Goal: Find specific page/section: Find specific page/section

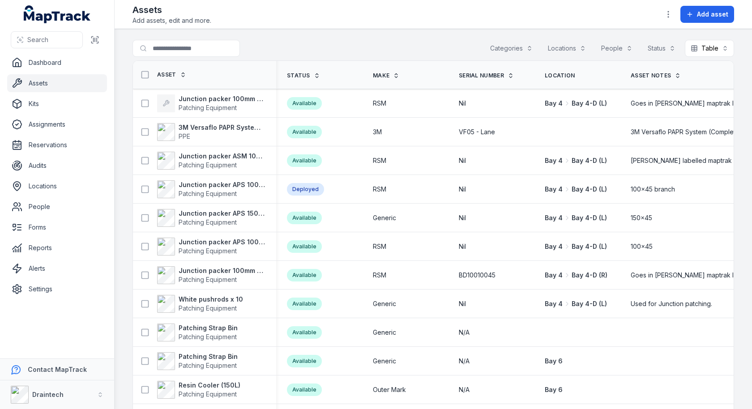
click at [378, 52] on div "Search for assets Categories Locations People Status Table *****" at bounding box center [434, 50] width 602 height 21
click at [228, 155] on strong "Junction packer ASM 100MM X IO SQUARE" at bounding box center [222, 156] width 87 height 9
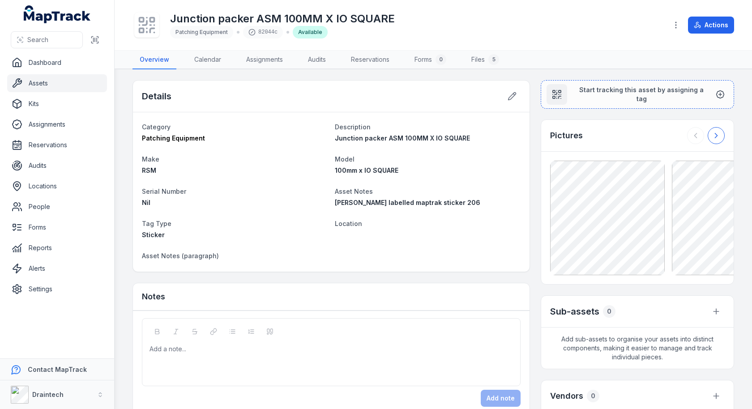
click at [715, 136] on icon at bounding box center [716, 135] width 9 height 9
click at [715, 136] on div at bounding box center [706, 135] width 38 height 17
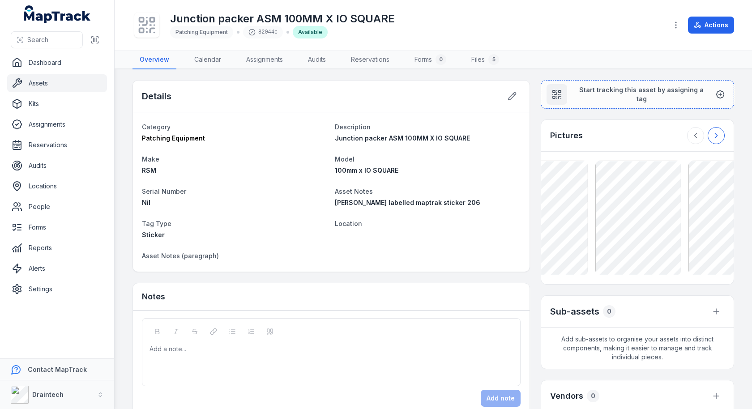
click at [715, 136] on div at bounding box center [706, 135] width 38 height 17
click at [498, 57] on div "5" at bounding box center [494, 59] width 11 height 11
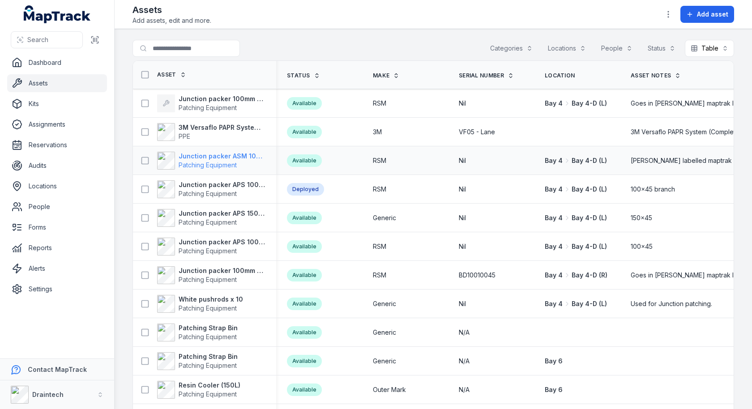
click at [211, 167] on span "Patching Equipment" at bounding box center [222, 165] width 87 height 9
click at [198, 223] on span "Patching Equipment" at bounding box center [208, 223] width 58 height 8
click at [216, 220] on span "Patching Equipment" at bounding box center [208, 223] width 58 height 8
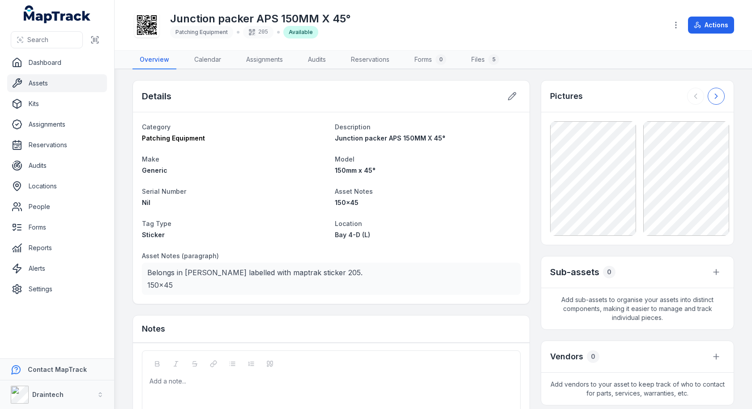
click at [723, 93] on button at bounding box center [716, 96] width 17 height 17
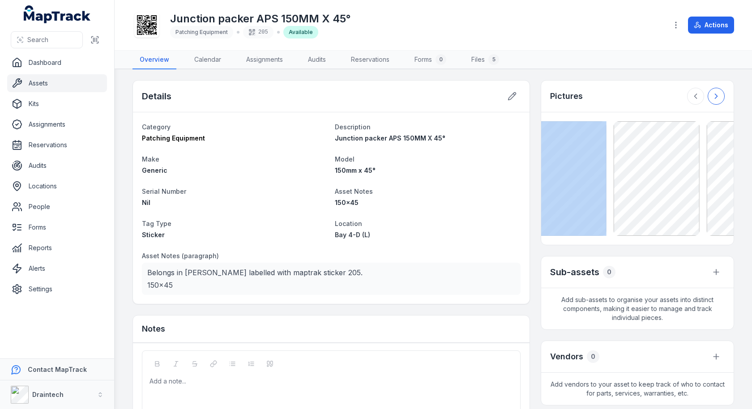
click at [723, 93] on div at bounding box center [706, 96] width 38 height 17
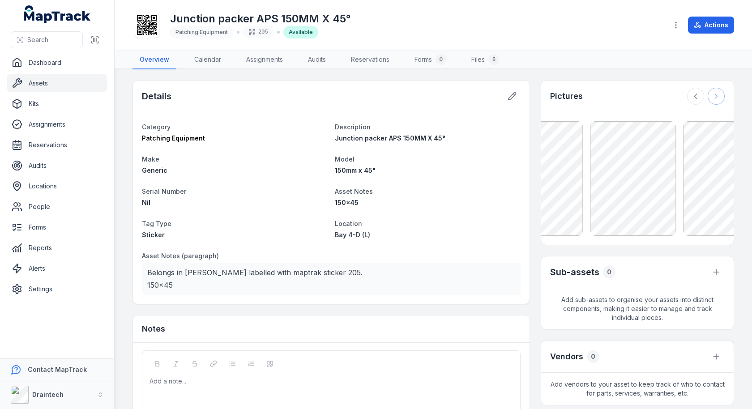
click at [723, 93] on div at bounding box center [706, 96] width 38 height 17
click at [702, 95] on button at bounding box center [695, 96] width 17 height 17
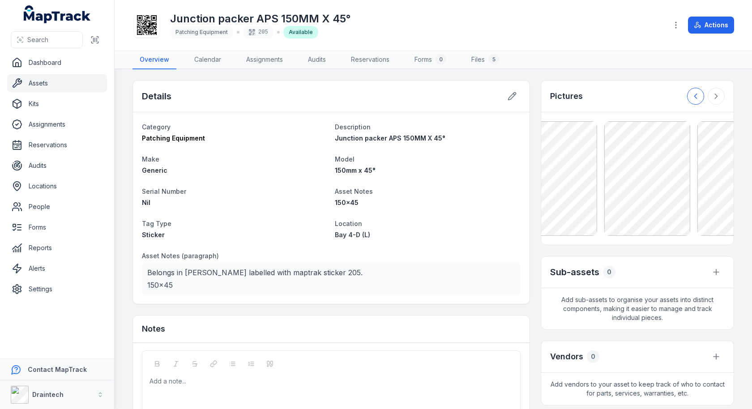
click at [702, 95] on button at bounding box center [695, 96] width 17 height 17
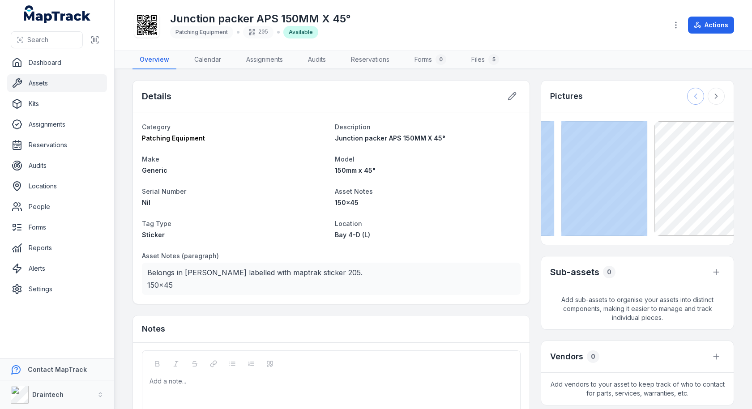
click at [702, 95] on div at bounding box center [706, 96] width 38 height 17
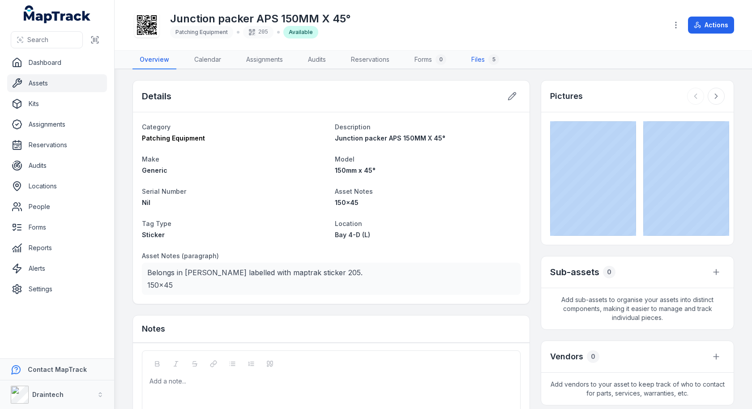
click at [485, 62] on link "Files 5" at bounding box center [485, 60] width 42 height 19
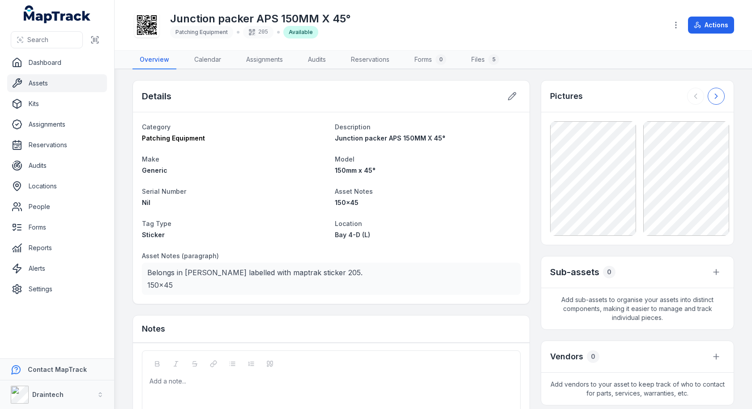
click at [718, 97] on icon at bounding box center [716, 96] width 9 height 9
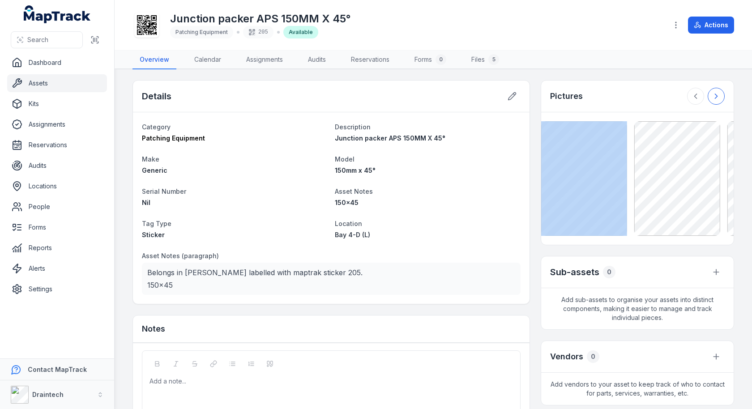
click at [718, 97] on div at bounding box center [706, 96] width 38 height 17
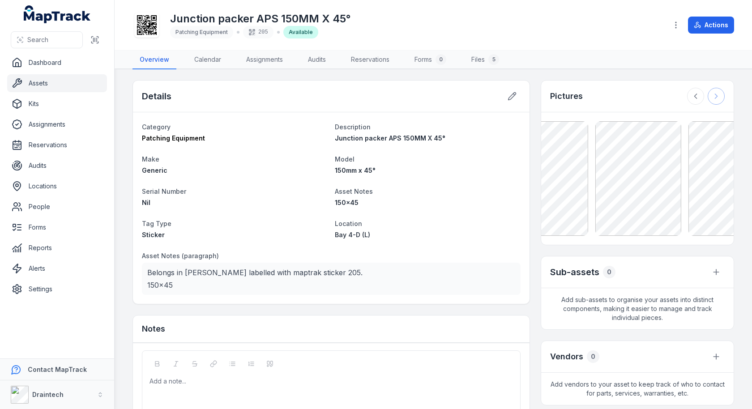
click at [718, 97] on div at bounding box center [706, 96] width 38 height 17
click at [693, 96] on icon at bounding box center [695, 96] width 9 height 9
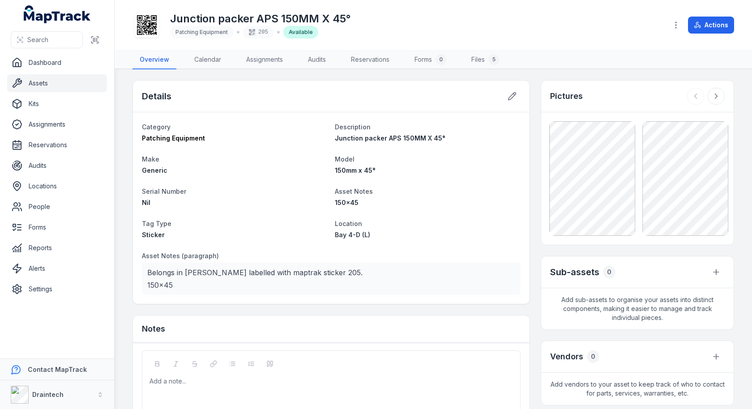
click at [654, 56] on nav "Overview Calendar Assignments Audits Reservations Forms 0 Files 5" at bounding box center [434, 60] width 602 height 19
click at [271, 277] on p "Belongs in [PERSON_NAME] labelled with maptrak sticker 205. 150x45" at bounding box center [331, 278] width 368 height 25
click at [286, 272] on p "Belongs in [PERSON_NAME] labelled with maptrak sticker 205. 150x45" at bounding box center [331, 278] width 368 height 25
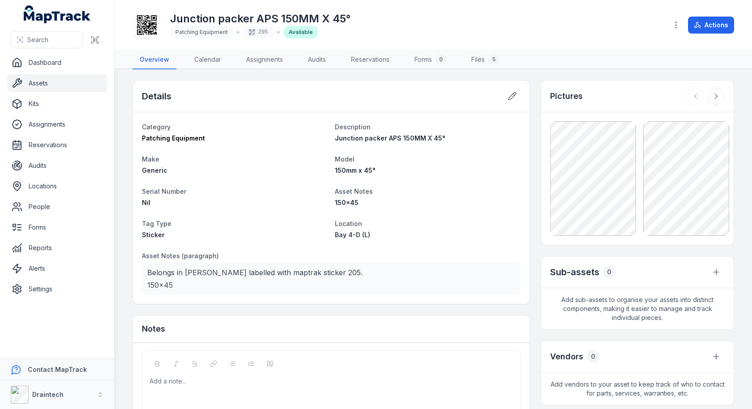
click at [286, 272] on p "Belongs in [PERSON_NAME] labelled with maptrak sticker 205. 150x45" at bounding box center [331, 278] width 368 height 25
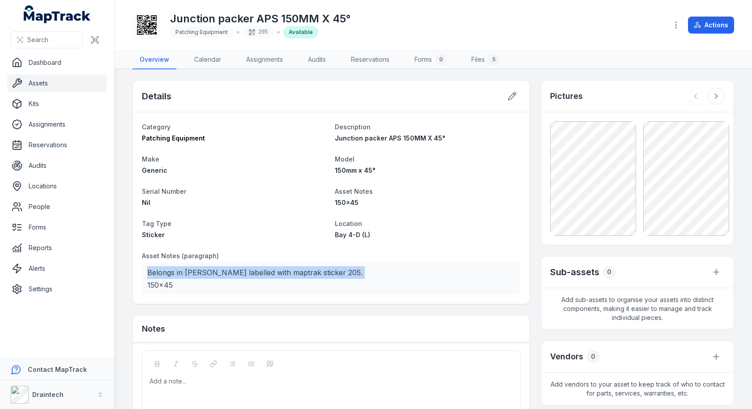
click at [296, 272] on p "Belongs in [PERSON_NAME] labelled with maptrak sticker 205. 150x45" at bounding box center [331, 278] width 368 height 25
